Goal: Browse casually: Explore the website without a specific task or goal

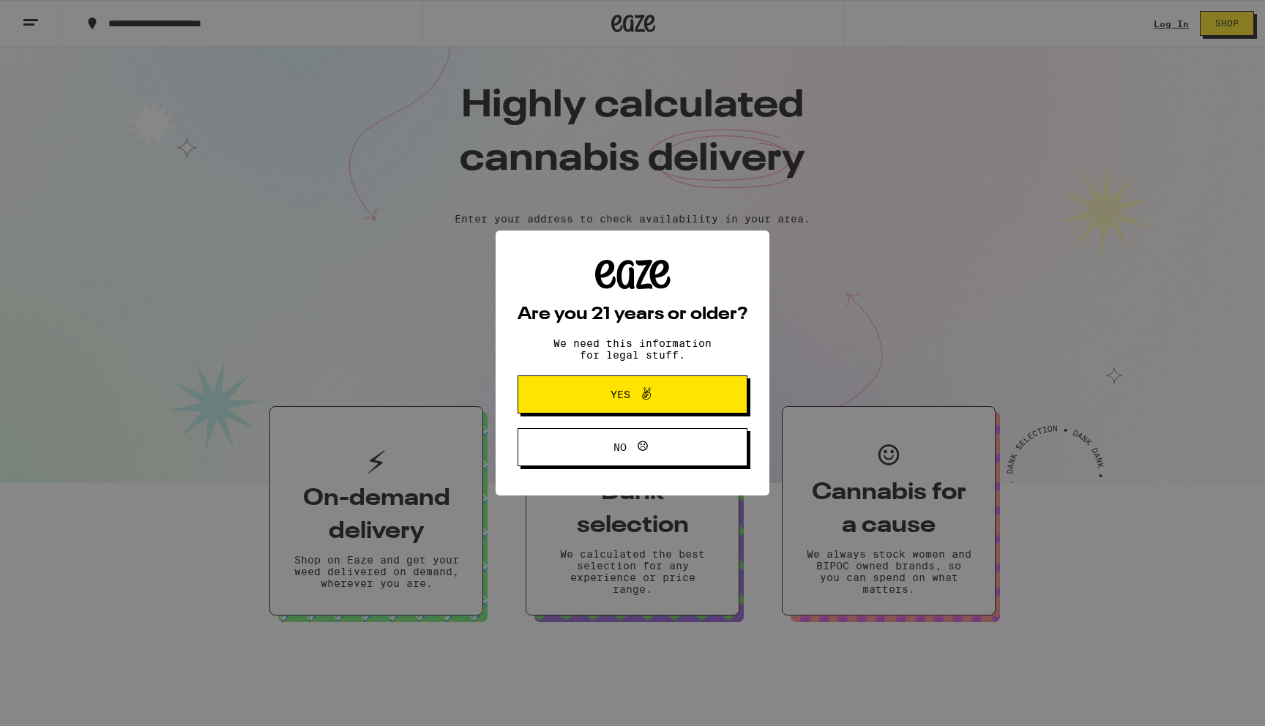
click at [667, 396] on span "Yes" at bounding box center [632, 394] width 111 height 19
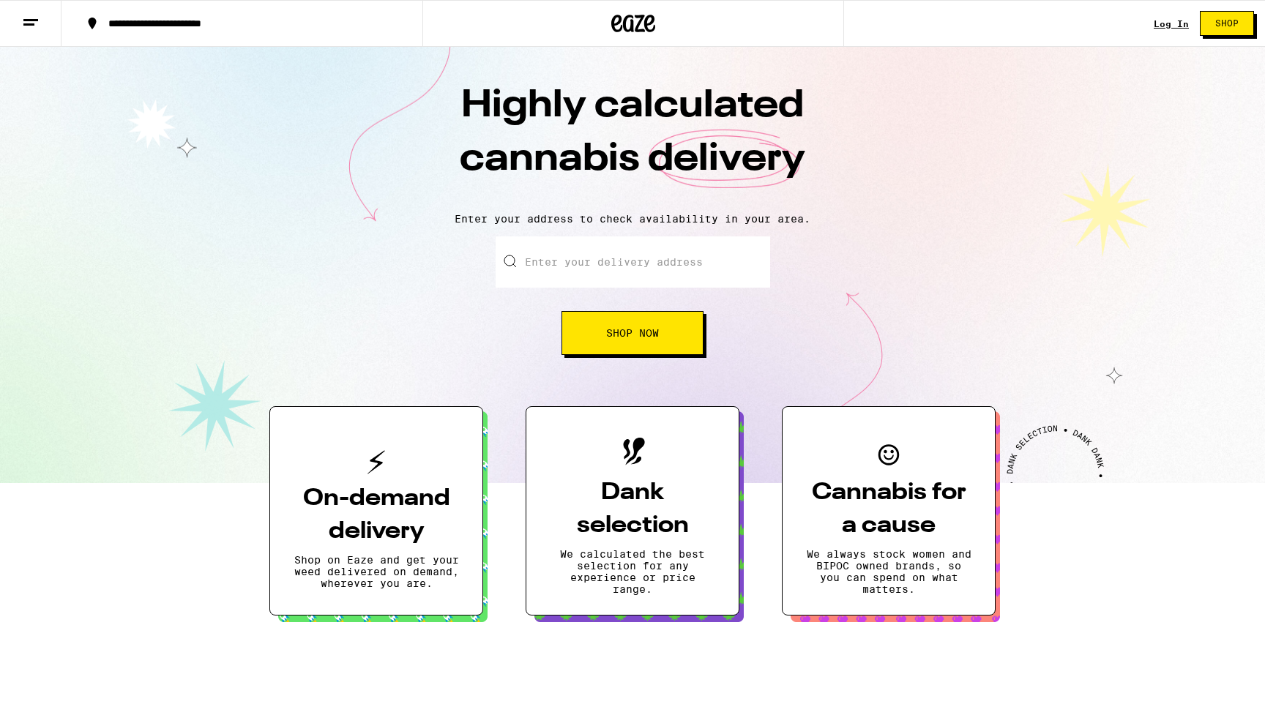
click at [36, 15] on icon at bounding box center [31, 23] width 18 height 18
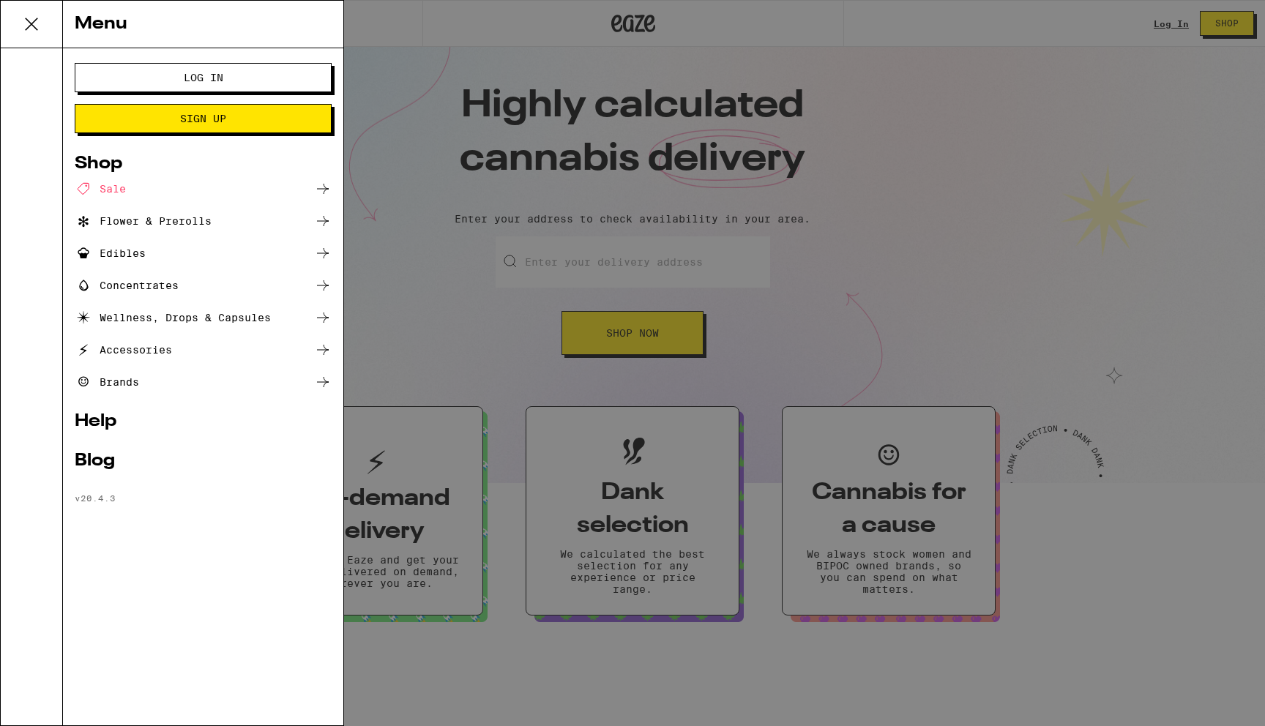
click at [36, 15] on icon at bounding box center [31, 24] width 29 height 29
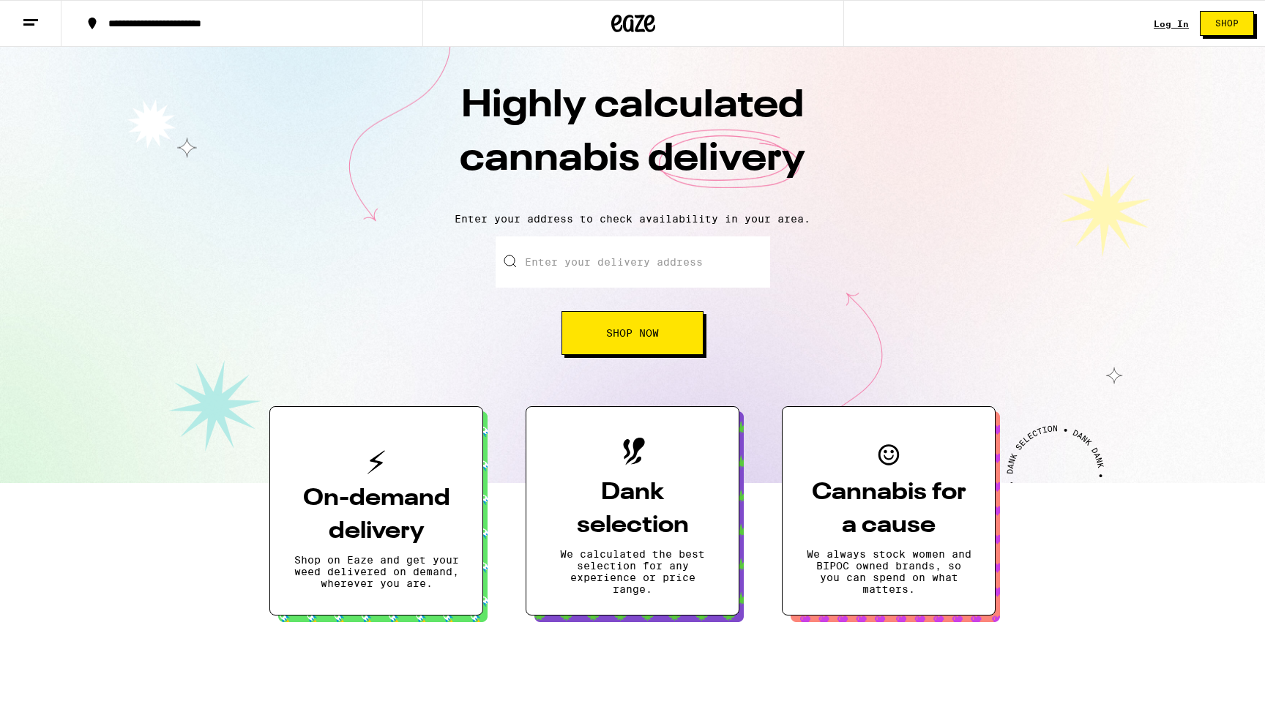
click at [23, 27] on icon at bounding box center [31, 23] width 18 height 18
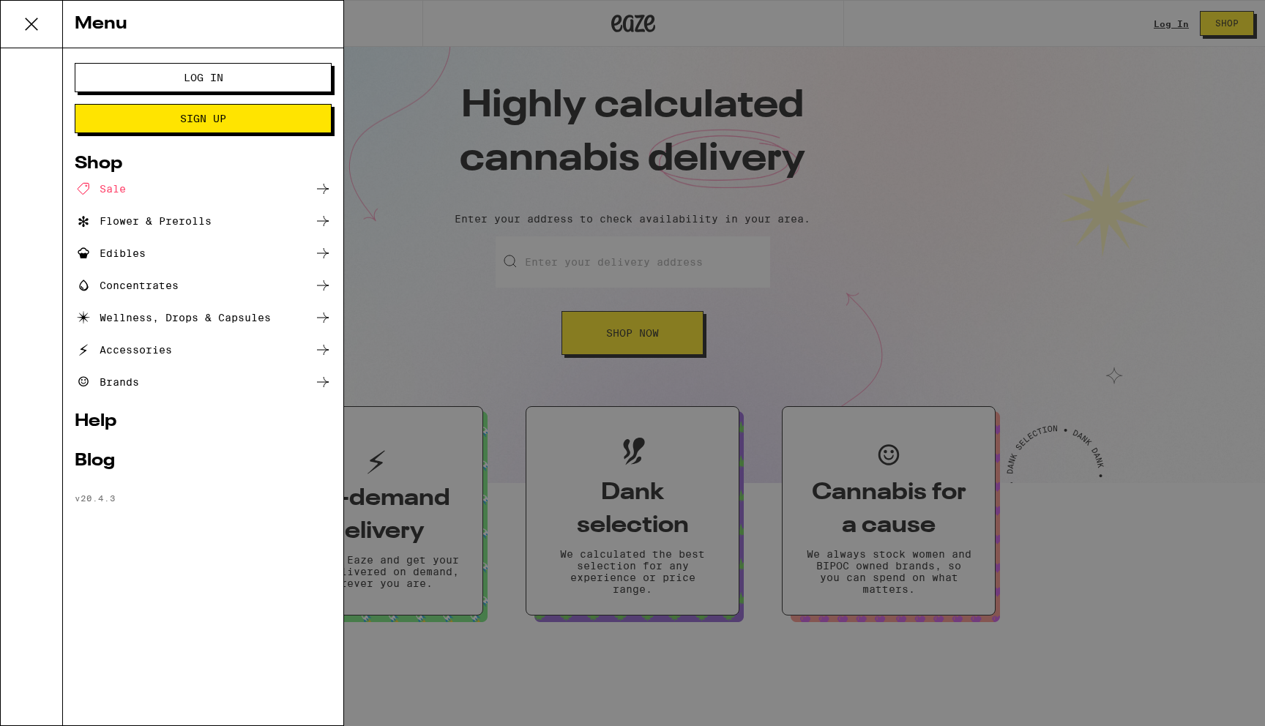
click at [23, 27] on icon at bounding box center [31, 24] width 29 height 29
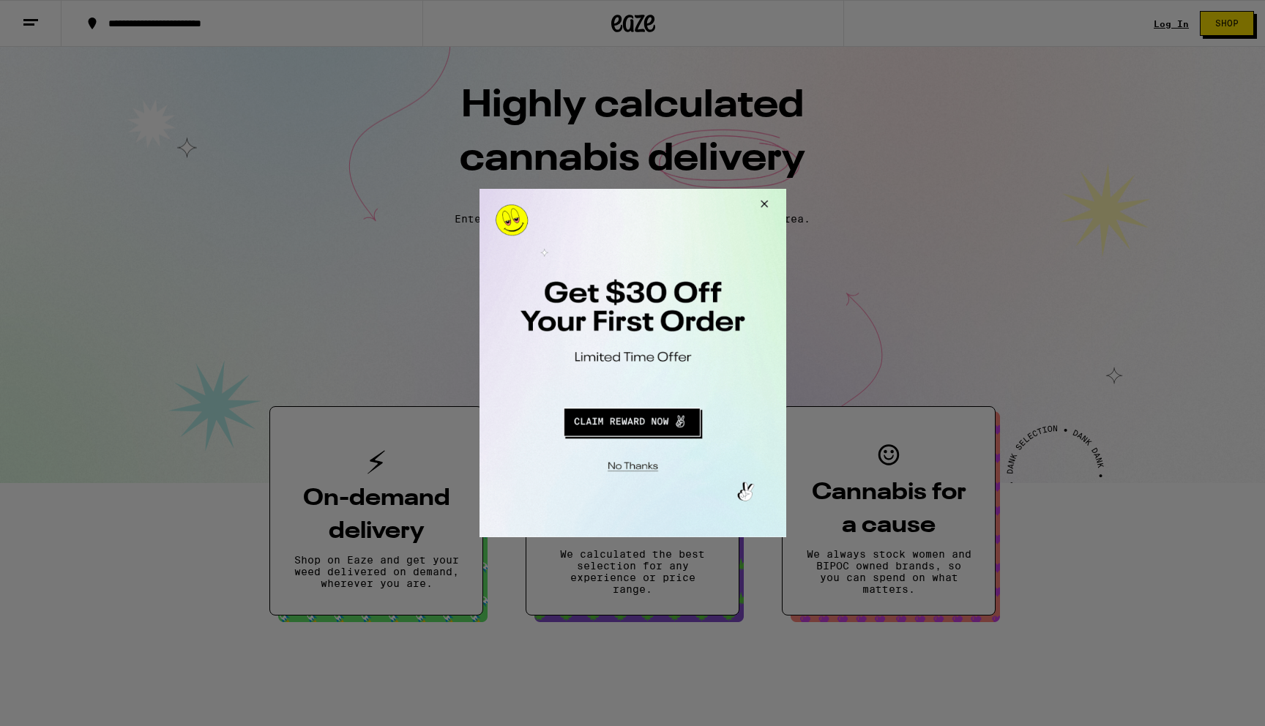
click at [761, 202] on button "Close Modal" at bounding box center [762, 206] width 40 height 35
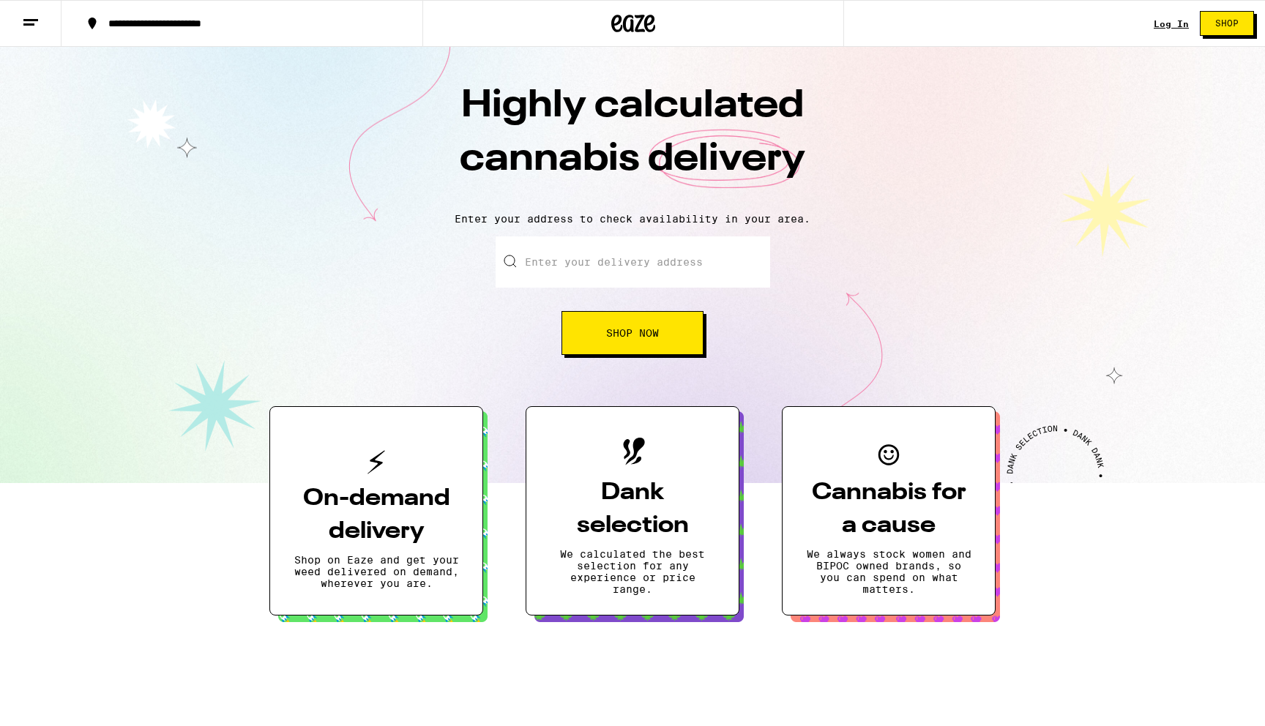
click at [42, 24] on button at bounding box center [31, 24] width 62 height 46
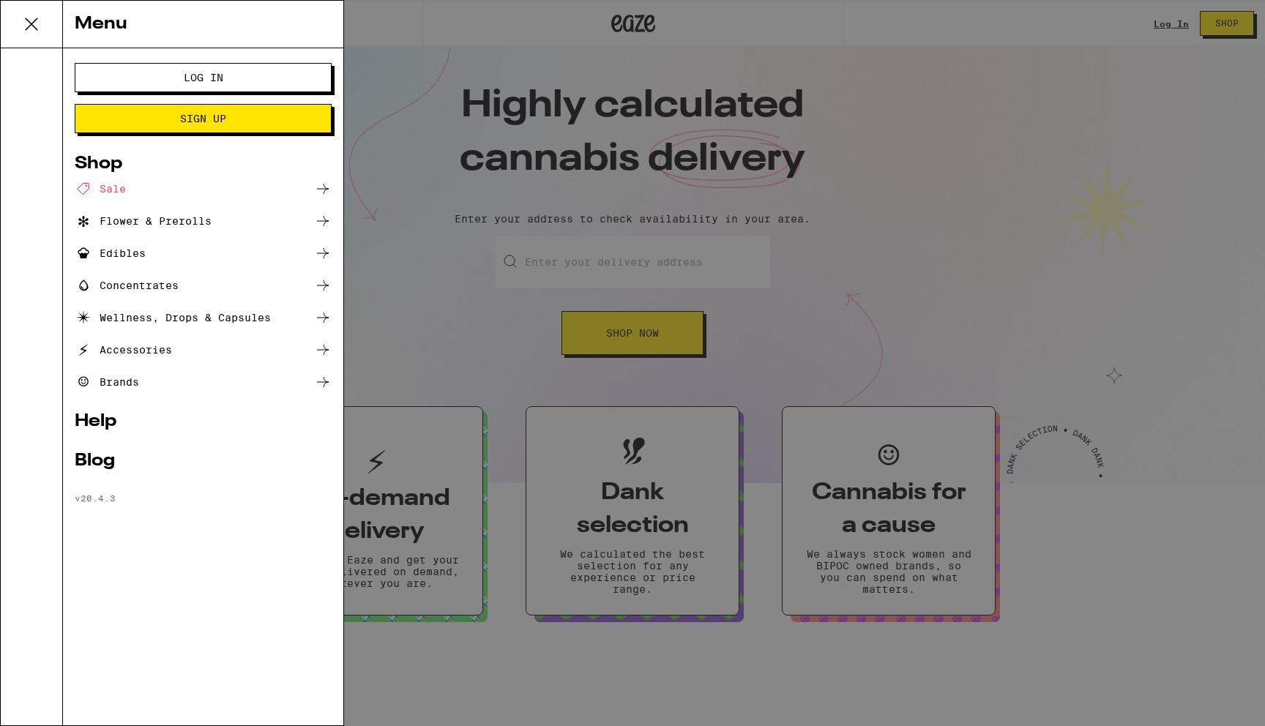
click at [1069, 435] on div "Menu Log In Sign Up Shop Sale Flower & Prerolls Edibles Concentrates Wellness, …" at bounding box center [632, 363] width 1265 height 726
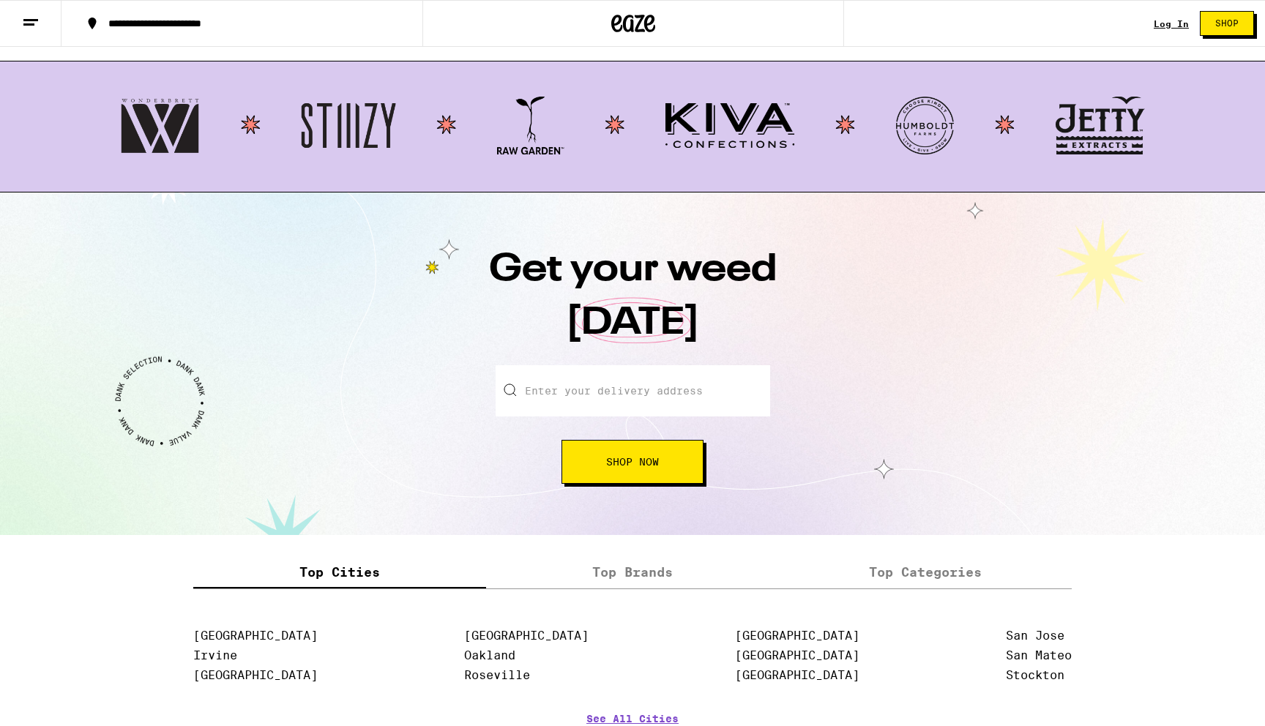
scroll to position [1400, 0]
